Goal: Task Accomplishment & Management: Use online tool/utility

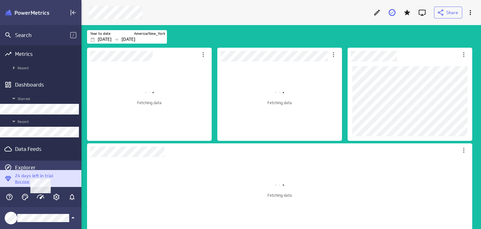
scroll to position [12, 0]
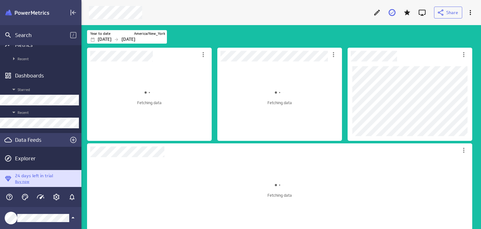
click at [30, 139] on div "Data Feeds" at bounding box center [40, 139] width 51 height 7
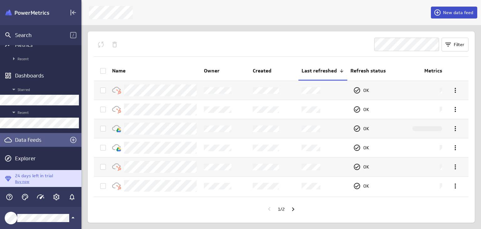
click at [445, 15] on span "New data feed" at bounding box center [458, 13] width 30 height 6
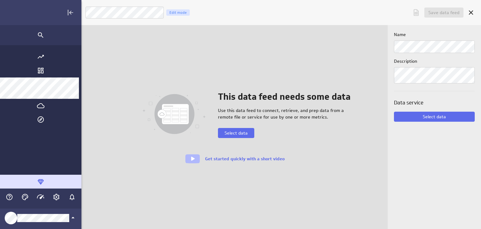
scroll to position [238, 468]
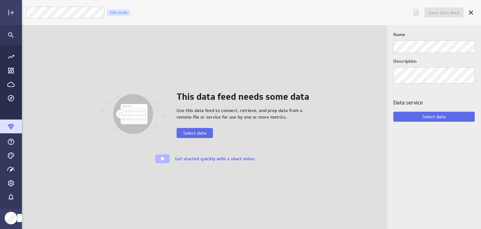
click at [419, 111] on div "Data service Select data" at bounding box center [433, 110] width 81 height 23
click at [408, 54] on div "Name Description" at bounding box center [433, 57] width 81 height 52
click at [437, 114] on span "Select data" at bounding box center [433, 117] width 23 height 6
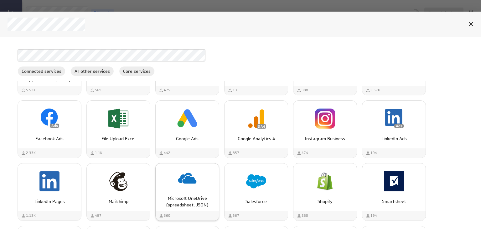
scroll to position [31, 0]
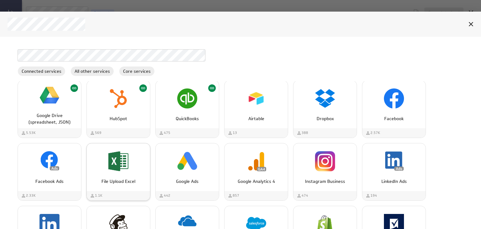
click at [134, 158] on div "File Upload Excel" at bounding box center [118, 161] width 63 height 24
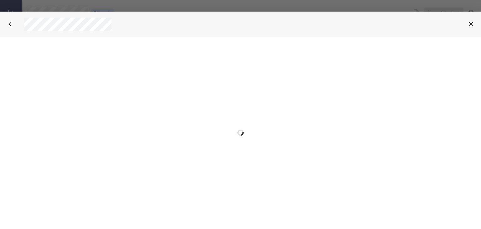
scroll to position [0, 0]
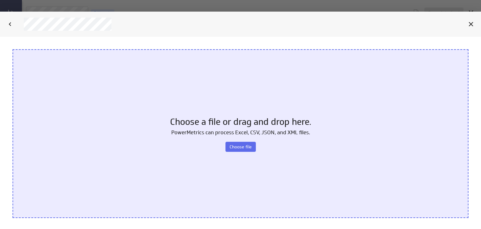
click at [241, 140] on div "Choose a file or drag and drop here. PowerMetrics can process Excel, CSV, JSON,…" at bounding box center [241, 133] width 456 height 168
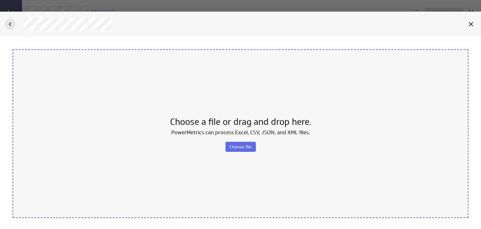
click at [8, 21] on icon "Back" at bounding box center [10, 24] width 8 height 8
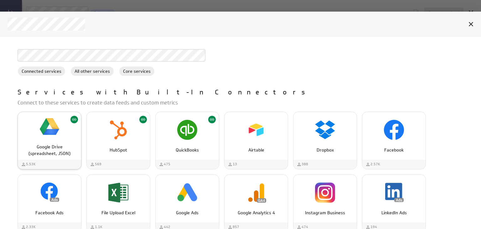
click at [53, 129] on img "Google Drive (spreadsheet, JSON)" at bounding box center [49, 126] width 20 height 20
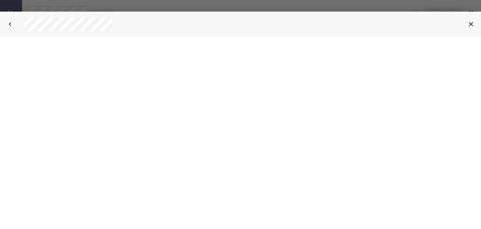
select select "2a0c5cfeec2af2cbac81b21ff177e52f"
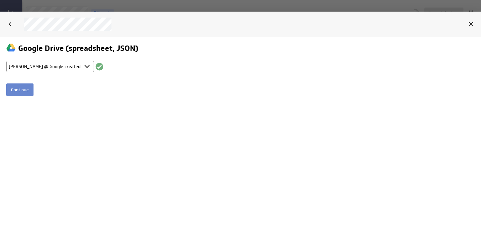
click at [23, 87] on input "Continue" at bounding box center [19, 89] width 27 height 13
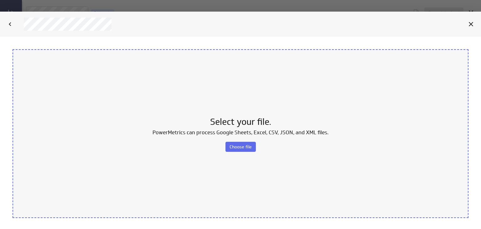
click at [176, 135] on p "PowerMetrics can process Google Sheets, Excel, CSV, JSON, and XML files." at bounding box center [240, 132] width 176 height 8
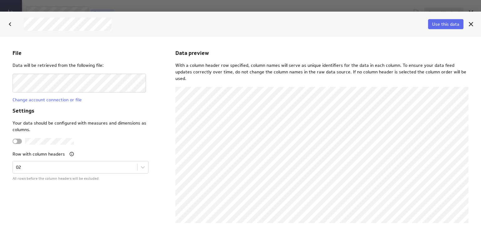
click at [19, 141] on div at bounding box center [17, 140] width 9 height 5
click at [0, 36] on input "checkbox" at bounding box center [0, 36] width 0 height 0
click at [471, 24] on icon "Cancel" at bounding box center [471, 24] width 4 height 4
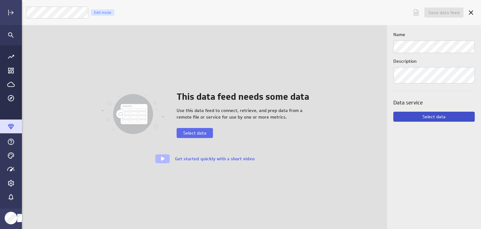
click at [417, 113] on button "Select data" at bounding box center [433, 116] width 81 height 10
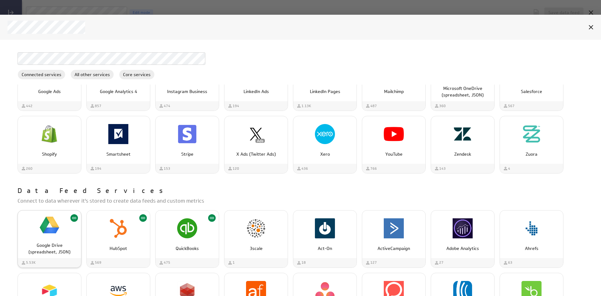
scroll to position [125, 0]
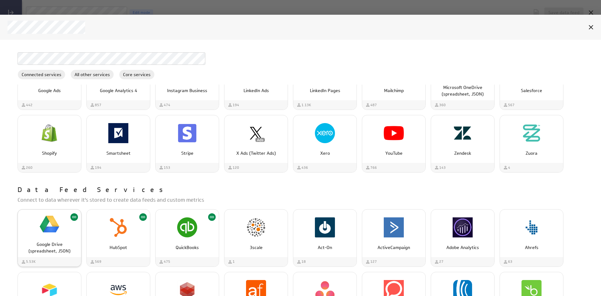
click at [41, 228] on p "Google Drive (spreadsheet, JSON)" at bounding box center [49, 247] width 50 height 13
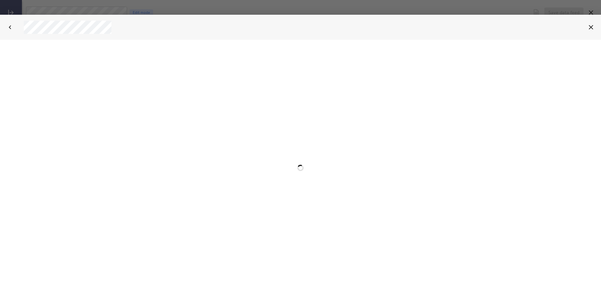
select select "2a0c5cfeec2af2cbac81b21ff177e52f"
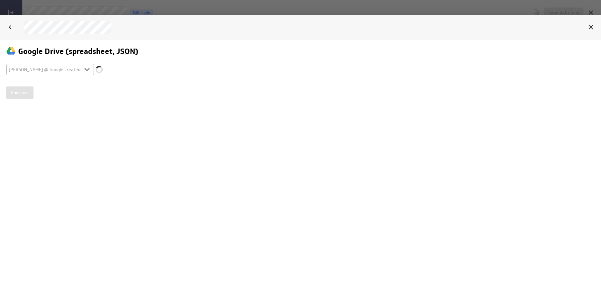
scroll to position [0, 0]
click at [26, 92] on input "Continue" at bounding box center [19, 92] width 27 height 13
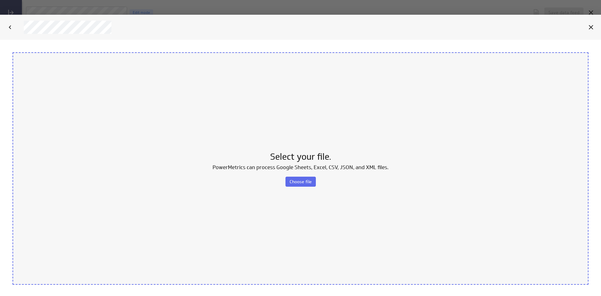
click at [296, 192] on div "Select your file. PowerMetrics can process Google Sheets, Excel, CSV, JSON, and…" at bounding box center [301, 168] width 576 height 232
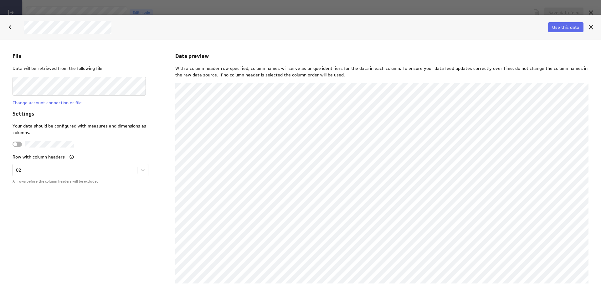
click at [21, 144] on div at bounding box center [17, 144] width 9 height 5
click at [0, 40] on input "checkbox" at bounding box center [0, 40] width 0 height 0
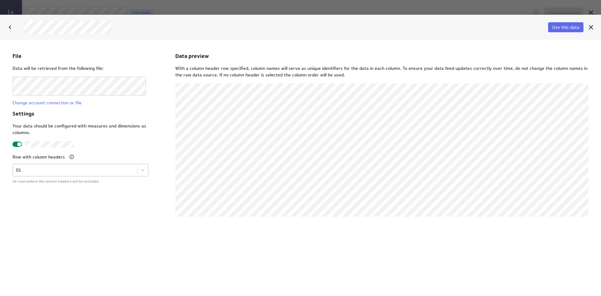
click at [111, 171] on body "File Data will be retrieved from the following file: Change account connection …" at bounding box center [300, 168] width 601 height 256
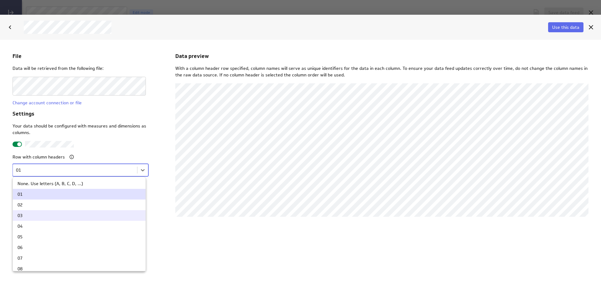
click at [81, 211] on div "03" at bounding box center [79, 215] width 133 height 11
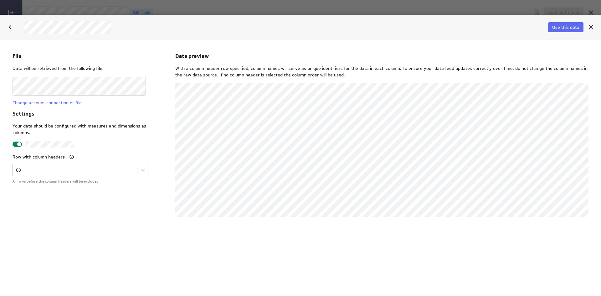
click at [89, 168] on body "File Data will be retrieved from the following file: Change account connection …" at bounding box center [300, 168] width 601 height 256
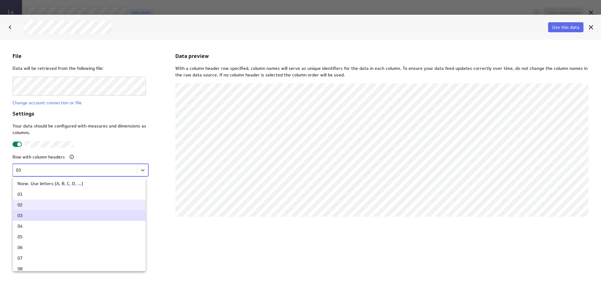
click at [64, 203] on div "02" at bounding box center [79, 205] width 123 height 4
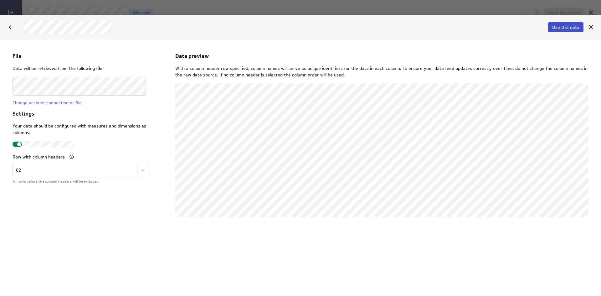
click at [481, 28] on span "Use this data" at bounding box center [565, 27] width 27 height 6
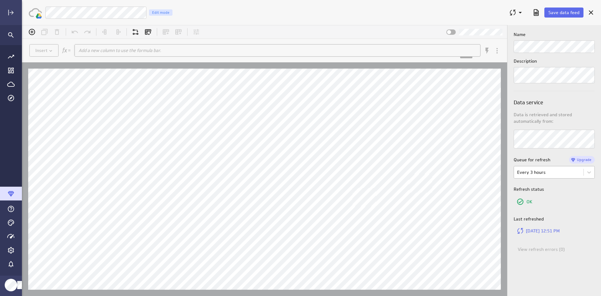
click at [481, 170] on body "(no message) Insert Add a new column to use the formula bar. xxxxxxxxxx 1 Hints…" at bounding box center [311, 160] width 579 height 271
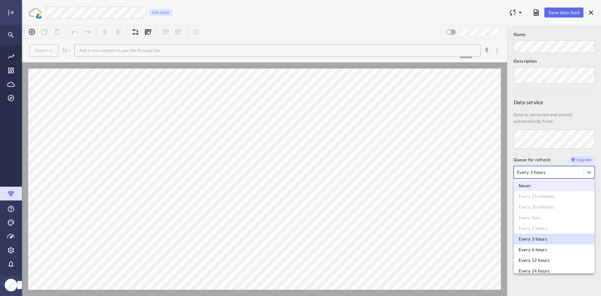
click at [481, 172] on div at bounding box center [311, 160] width 579 height 271
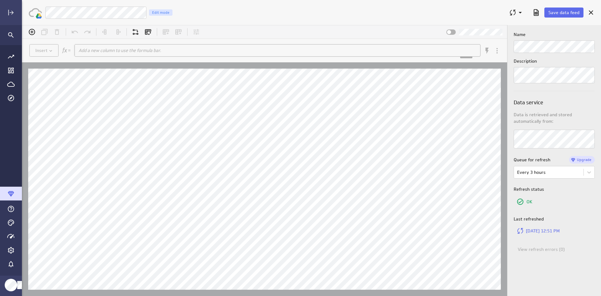
click at [481, 172] on body "(no message) Insert Add a new column to use the formula bar. xxxxxxxxxx 1 Hints…" at bounding box center [311, 160] width 579 height 271
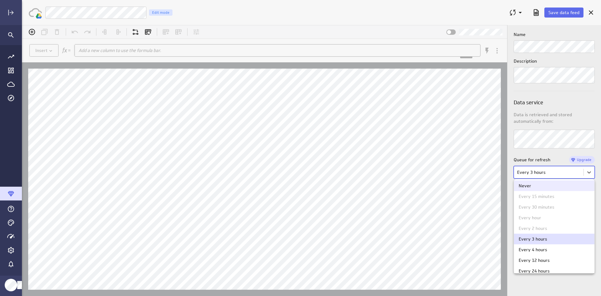
click at [481, 172] on div at bounding box center [311, 160] width 579 height 271
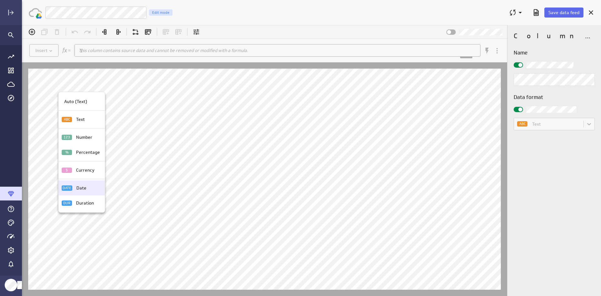
click at [79, 190] on p "Date" at bounding box center [81, 188] width 10 height 7
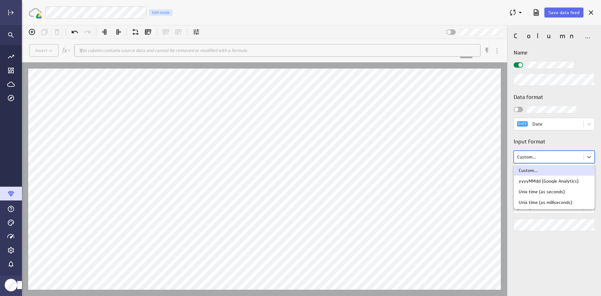
click at [481, 162] on body "(no message) Insert This column contains source data and cannot be removed or m…" at bounding box center [311, 160] width 579 height 271
click at [481, 171] on div "Custom..." at bounding box center [554, 170] width 71 height 4
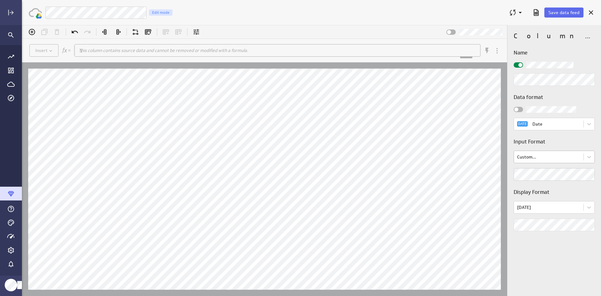
click at [481, 157] on body "(no message) Insert This column contains source data and cannot be removed or m…" at bounding box center [311, 160] width 579 height 271
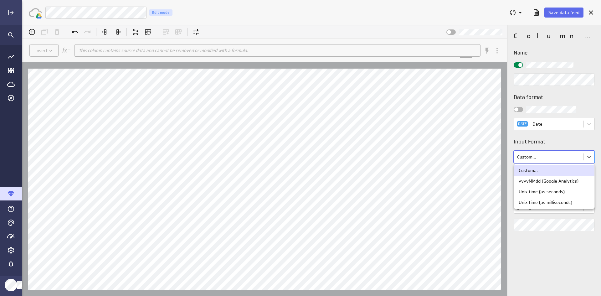
click at [481, 157] on div at bounding box center [311, 160] width 579 height 271
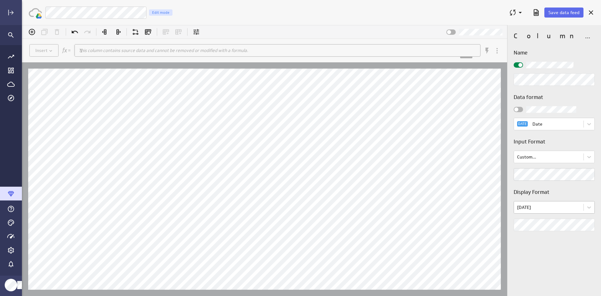
click at [481, 212] on body "(no message) Insert This column contains source data and cannot be removed or m…" at bounding box center [311, 160] width 579 height 271
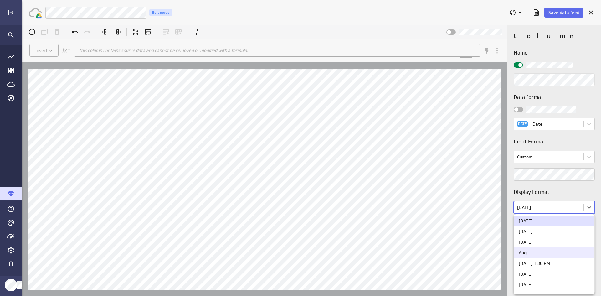
click at [481, 228] on div "Aug" at bounding box center [554, 252] width 80 height 11
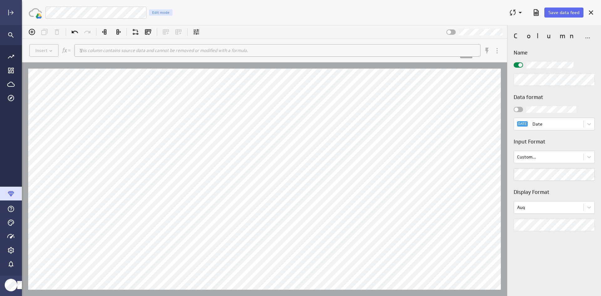
click at [481, 216] on div "Display Format Aug" at bounding box center [554, 209] width 81 height 43
click at [481, 212] on body "(no message) Insert This column contains source data and cannot be removed or m…" at bounding box center [311, 160] width 579 height 271
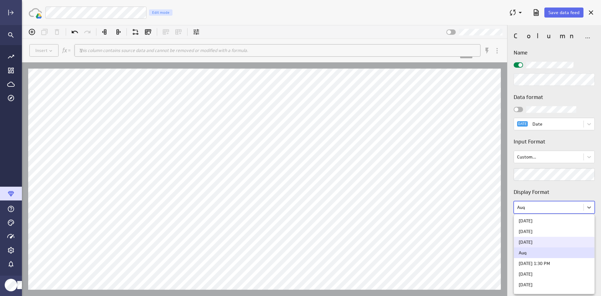
click at [481, 228] on div "[DATE]" at bounding box center [554, 242] width 71 height 4
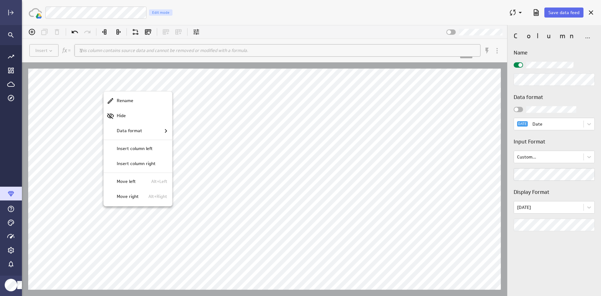
click at [105, 88] on div at bounding box center [311, 160] width 579 height 271
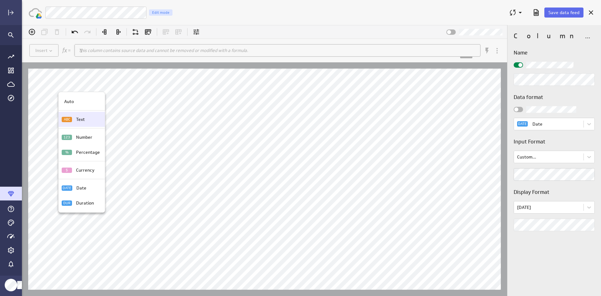
click at [82, 118] on p "Text" at bounding box center [80, 119] width 9 height 7
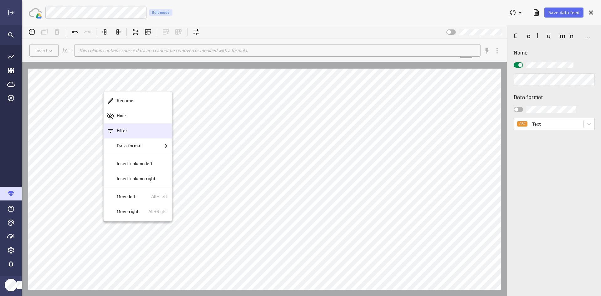
click at [131, 132] on div "Filter" at bounding box center [140, 130] width 53 height 7
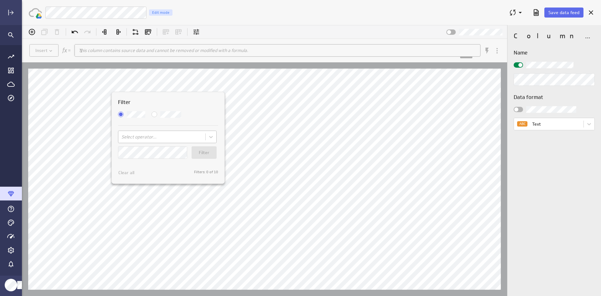
click at [152, 137] on body "(no message) Insert This column contains source data and cannot be removed or m…" at bounding box center [311, 160] width 579 height 271
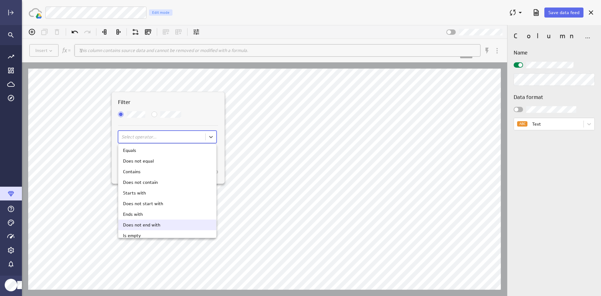
scroll to position [15, 0]
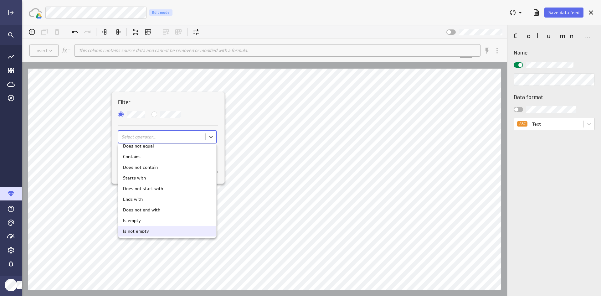
click at [146, 228] on div "Is not empty" at bounding box center [167, 231] width 98 height 11
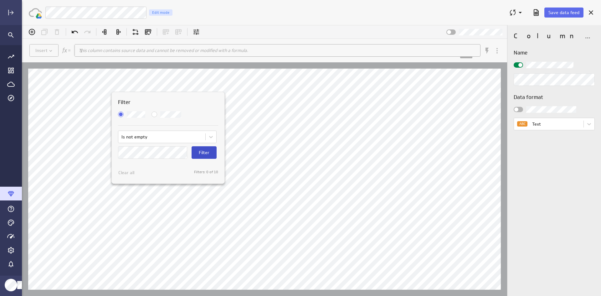
click at [195, 148] on button "Filter" at bounding box center [204, 152] width 25 height 13
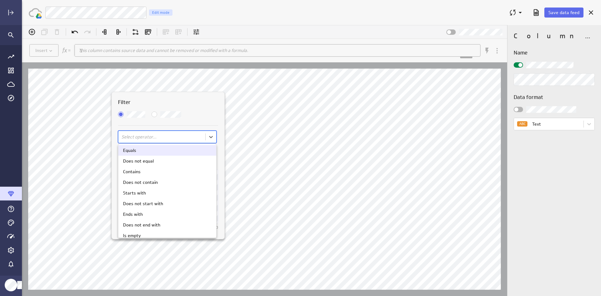
click at [150, 136] on body "(no message) Insert This column contains source data and cannot be removed or m…" at bounding box center [311, 160] width 579 height 271
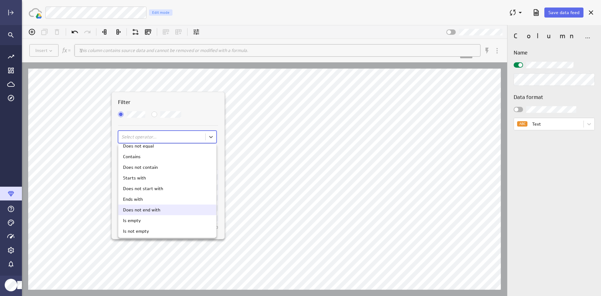
click at [160, 208] on div "Does not end with" at bounding box center [167, 210] width 89 height 4
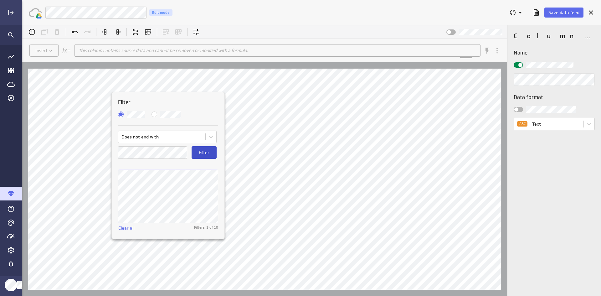
click at [205, 152] on span "Filter" at bounding box center [204, 153] width 11 height 6
click at [247, 136] on div at bounding box center [311, 160] width 579 height 271
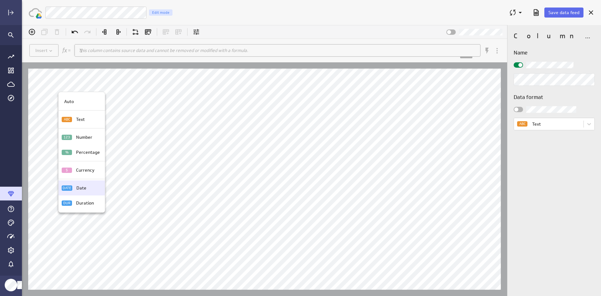
click at [76, 188] on p "Date" at bounding box center [81, 188] width 10 height 7
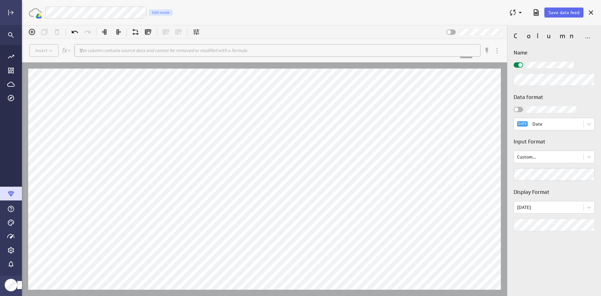
click at [481, 228] on div "Column properties Name Data format DATE Date Input Format Custom... Display For…" at bounding box center [554, 160] width 94 height 271
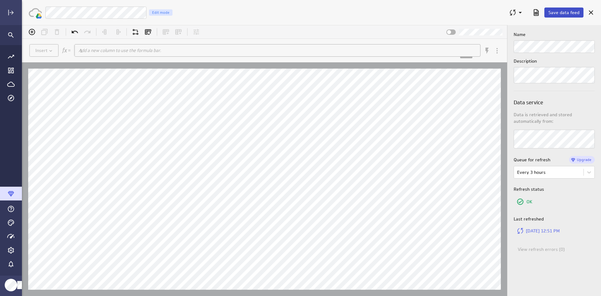
click at [481, 11] on span "Save data feed" at bounding box center [563, 13] width 31 height 6
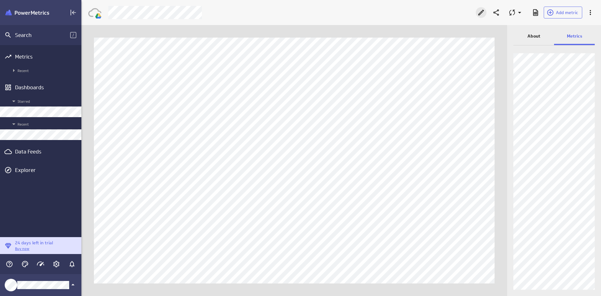
click at [480, 14] on icon "Edit" at bounding box center [481, 13] width 6 height 6
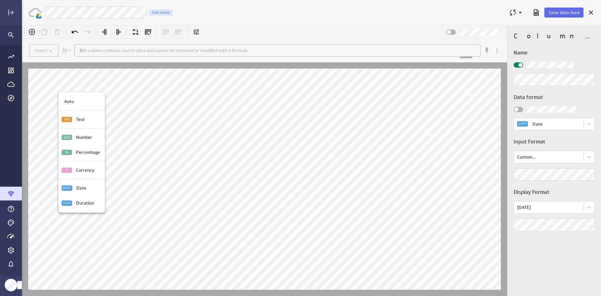
click at [481, 206] on div at bounding box center [311, 160] width 579 height 271
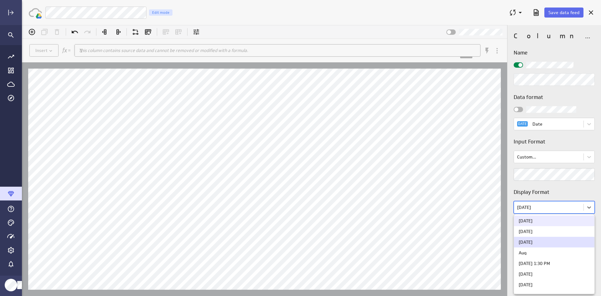
click at [481, 208] on body "(no message) Insert This column contains source data and cannot be removed or m…" at bounding box center [311, 160] width 579 height 271
click at [481, 228] on div "[DATE]" at bounding box center [526, 231] width 14 height 4
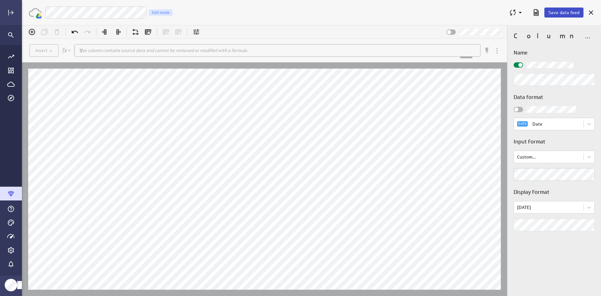
click at [481, 12] on span "Save data feed" at bounding box center [563, 13] width 31 height 6
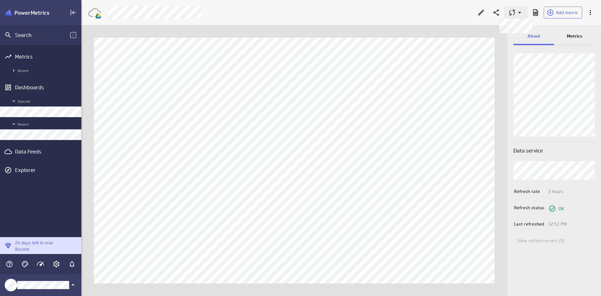
click at [481, 15] on icon at bounding box center [512, 13] width 8 height 8
click at [481, 31] on p "Queue for refresh" at bounding box center [545, 28] width 37 height 7
click at [481, 8] on button at bounding box center [515, 13] width 23 height 12
click at [481, 28] on p "Queue for refresh" at bounding box center [545, 28] width 37 height 7
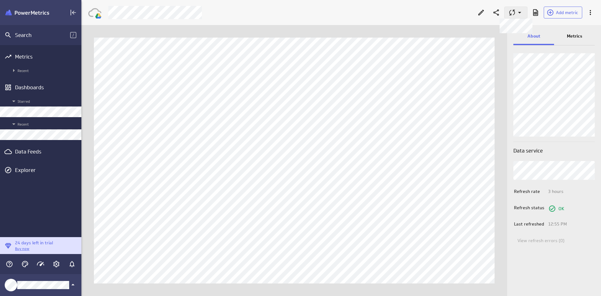
click at [510, 14] on icon at bounding box center [512, 13] width 8 height 8
click at [543, 32] on div "Queue for refresh" at bounding box center [554, 28] width 81 height 15
click at [517, 12] on icon at bounding box center [520, 13] width 8 height 8
click at [534, 22] on div "Queue for refresh" at bounding box center [554, 28] width 81 height 15
